Goal: Task Accomplishment & Management: Manage account settings

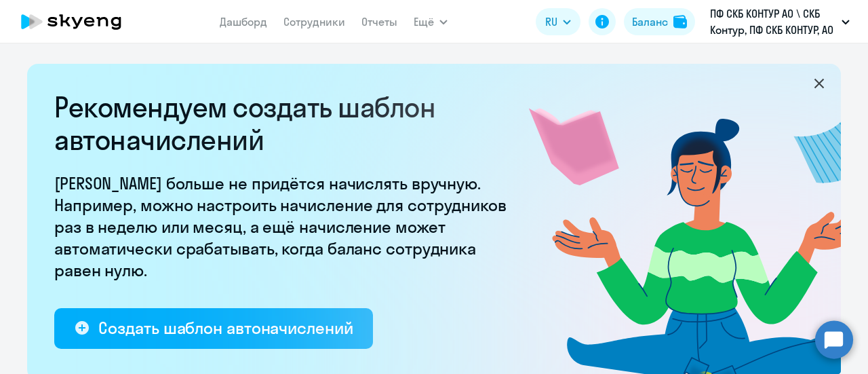
select select "10"
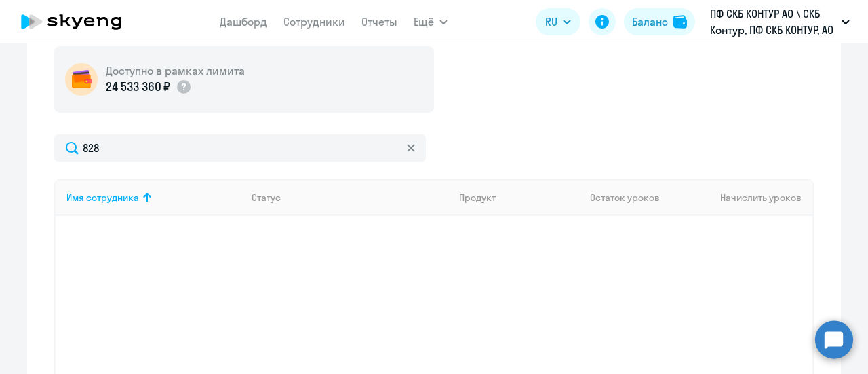
scroll to position [351, 0]
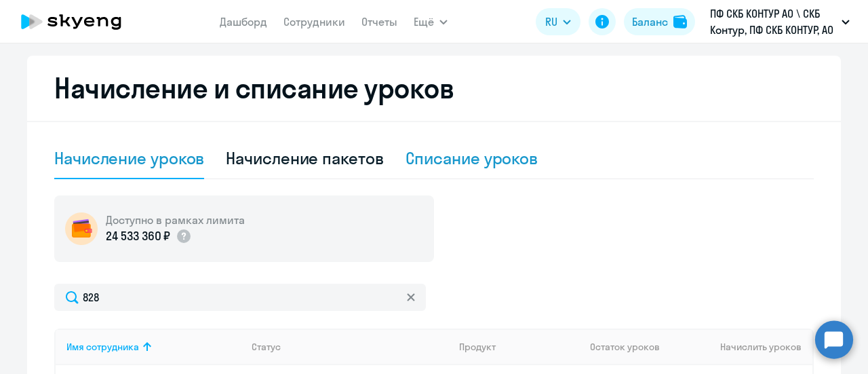
click at [430, 164] on div "Списание уроков" at bounding box center [471, 158] width 133 height 22
select select "10"
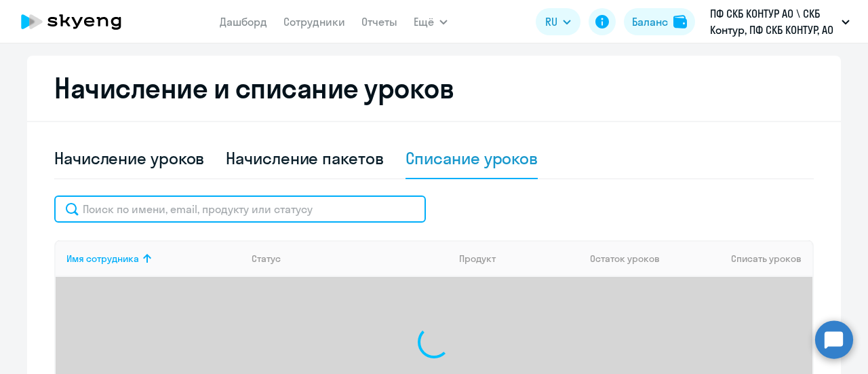
click at [213, 216] on input "text" at bounding box center [239, 208] width 371 height 27
paste input "23565"
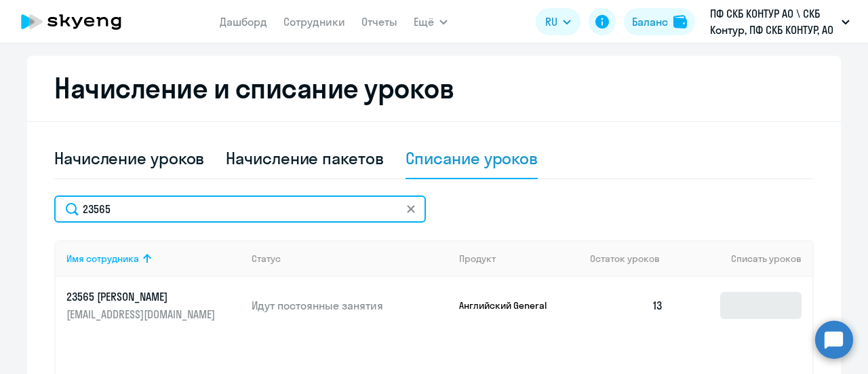
type input "23565"
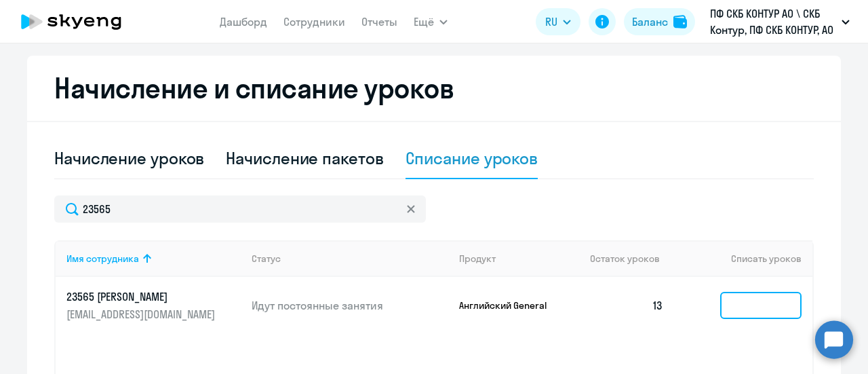
click at [736, 305] on input at bounding box center [760, 304] width 81 height 27
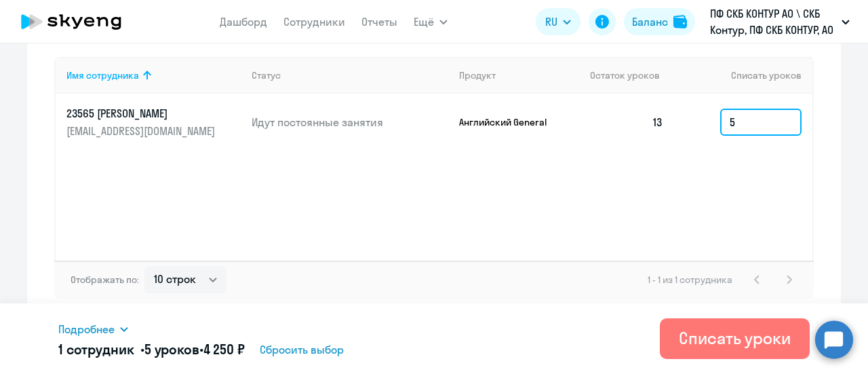
scroll to position [534, 0]
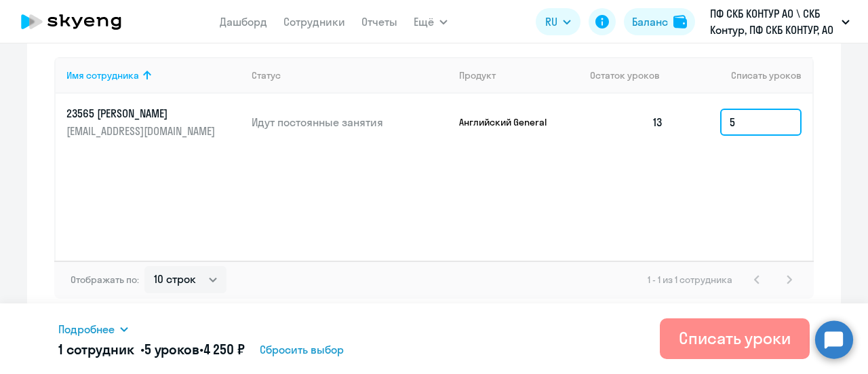
type input "5"
click at [721, 338] on div "Списать уроки" at bounding box center [735, 338] width 112 height 22
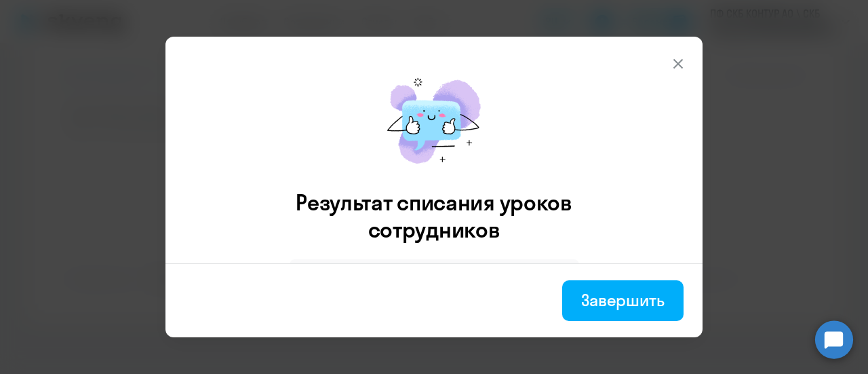
drag, startPoint x: 614, startPoint y: 306, endPoint x: 596, endPoint y: 291, distance: 24.0
click at [614, 306] on div "Завершить" at bounding box center [622, 300] width 83 height 22
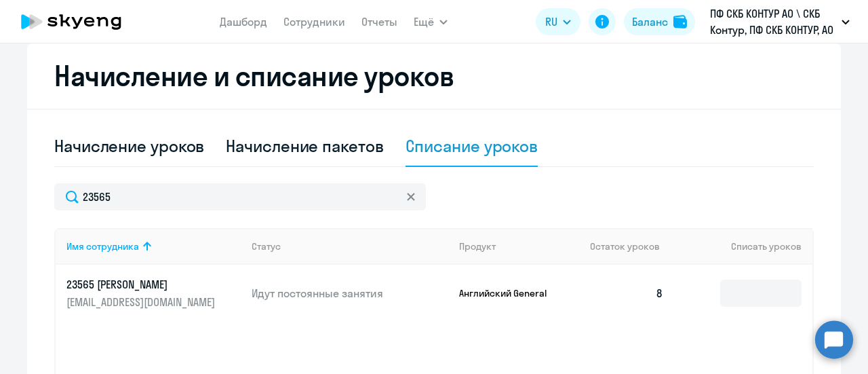
scroll to position [331, 0]
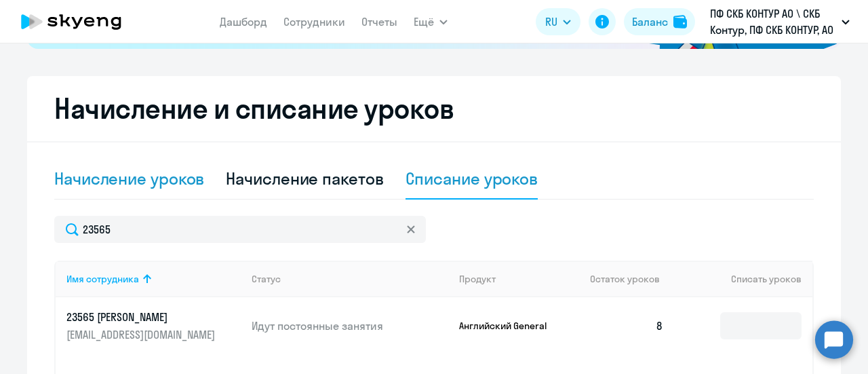
click at [114, 179] on div "Начисление уроков" at bounding box center [129, 178] width 150 height 22
select select "10"
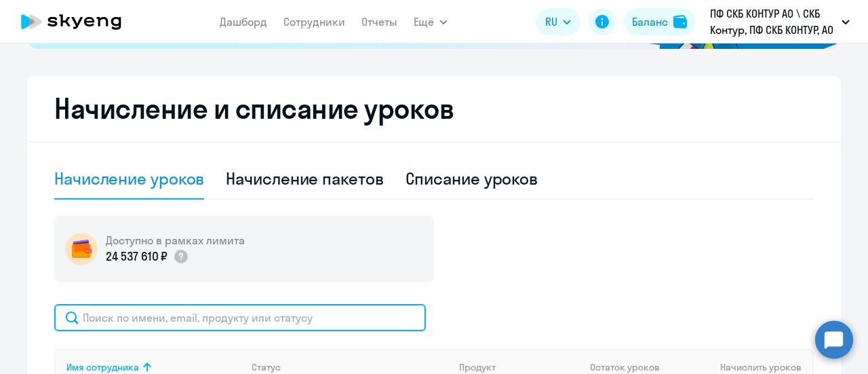
drag, startPoint x: 137, startPoint y: 311, endPoint x: 120, endPoint y: 315, distance: 17.4
click at [135, 311] on input "text" at bounding box center [239, 317] width 371 height 27
paste input "46140"
type input "46140"
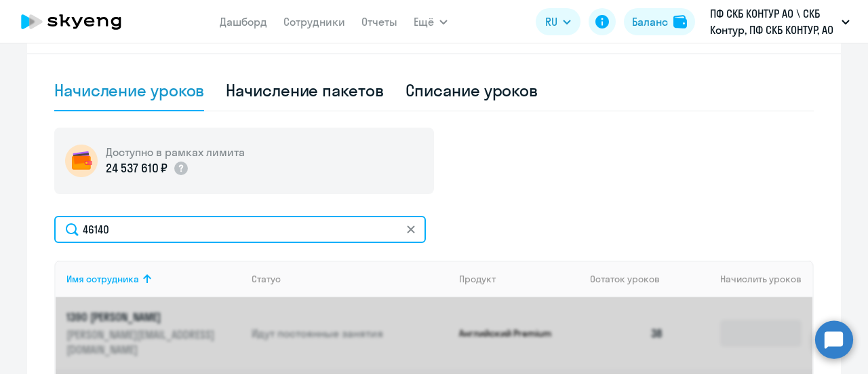
scroll to position [534, 0]
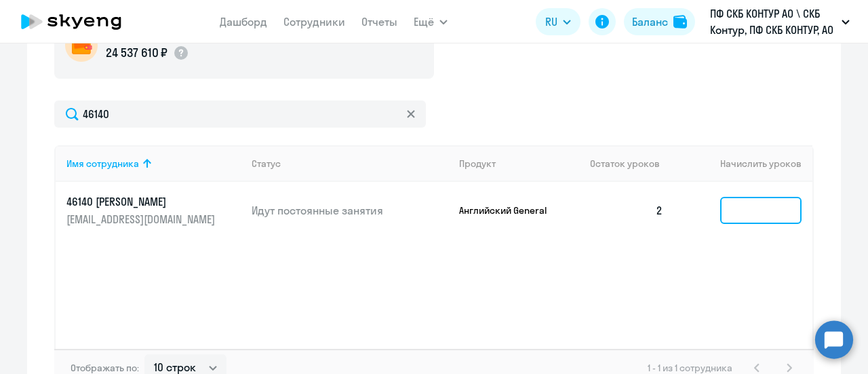
drag, startPoint x: 740, startPoint y: 208, endPoint x: 731, endPoint y: 214, distance: 10.9
click at [739, 208] on input at bounding box center [760, 210] width 81 height 27
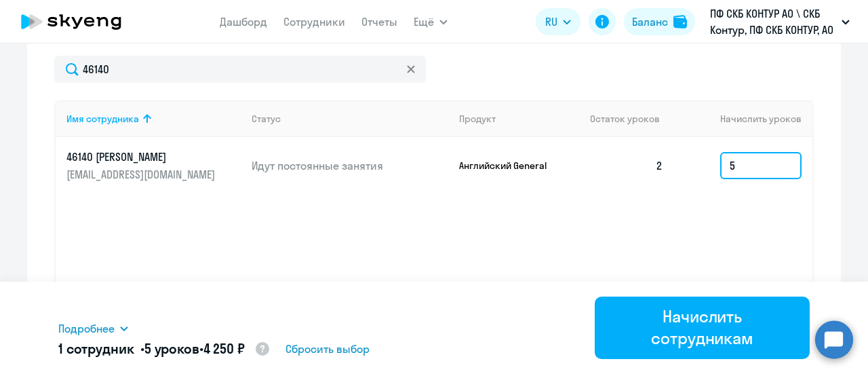
scroll to position [622, 0]
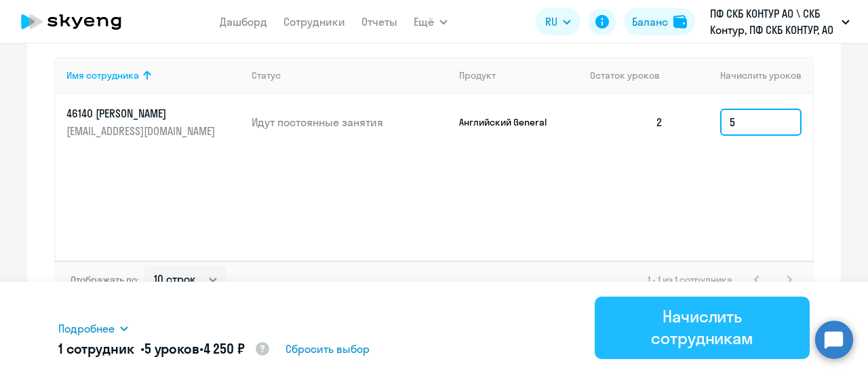
type input "5"
click at [702, 322] on div "Начислить сотрудникам" at bounding box center [701, 326] width 177 height 43
